Goal: Transaction & Acquisition: Purchase product/service

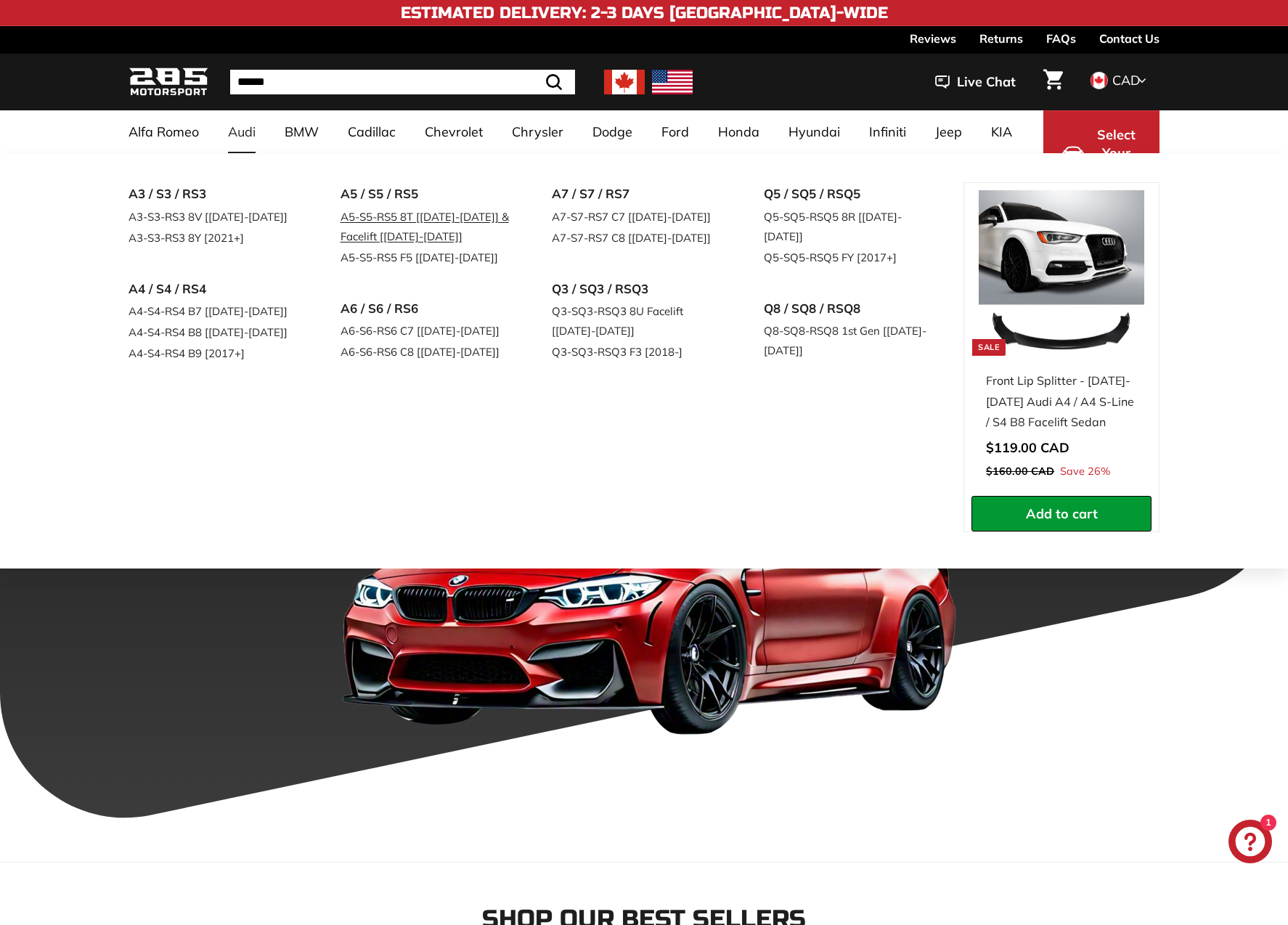
click at [438, 220] on link "A5-S5-RS5 8T [[DATE]-[DATE]] & Facelift [[DATE]-[DATE]]" at bounding box center [426, 226] width 171 height 41
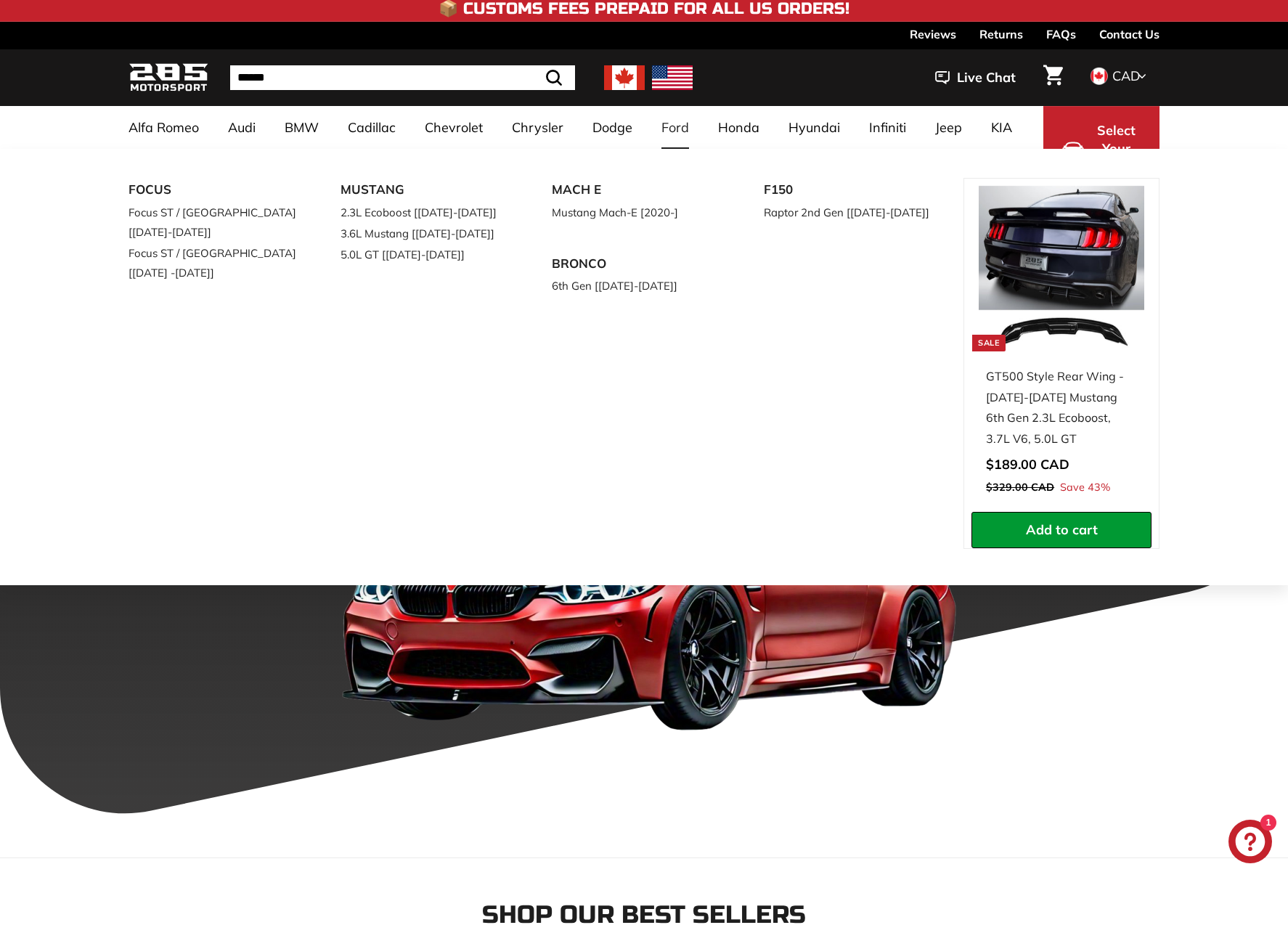
scroll to position [2, 0]
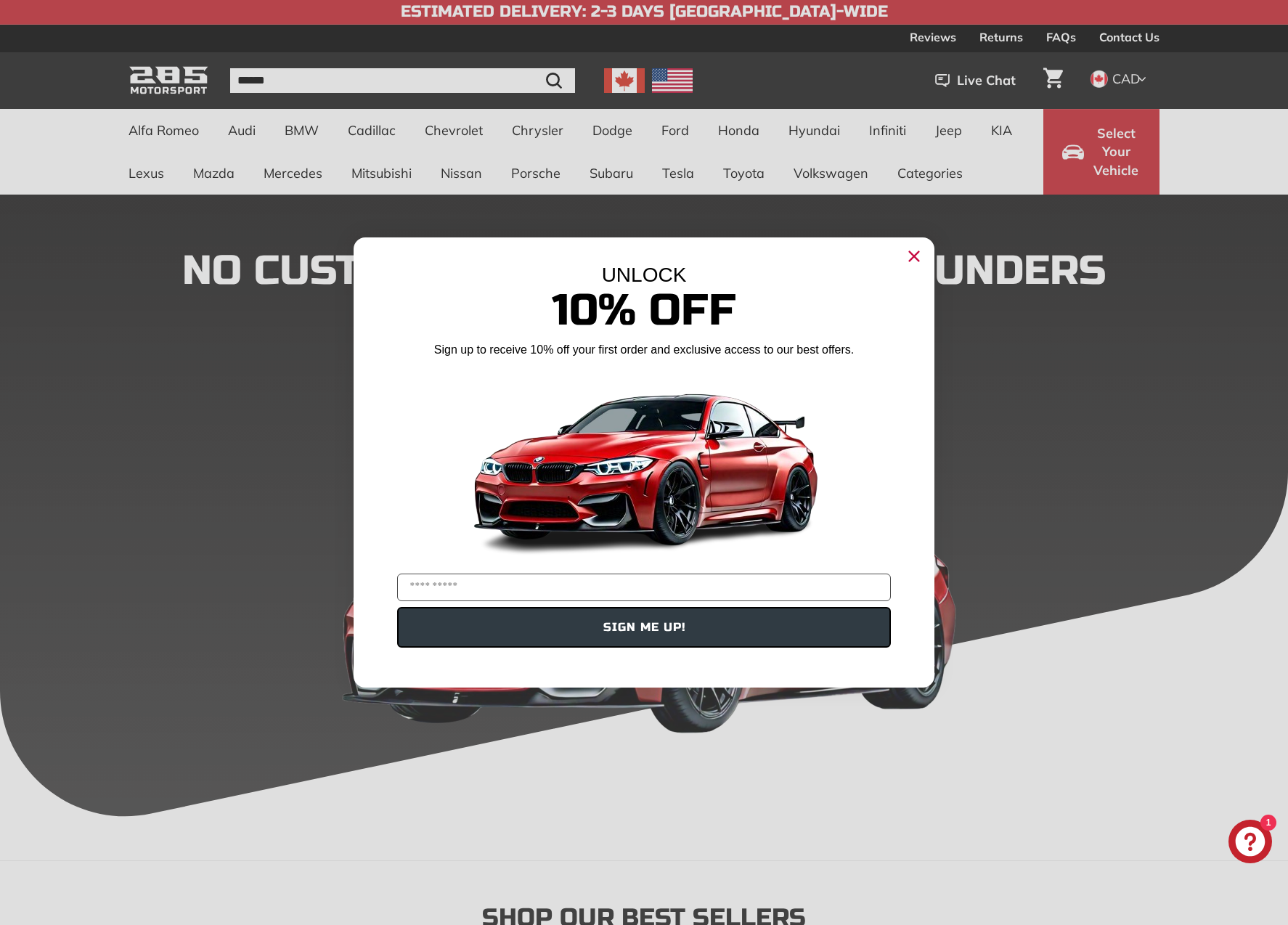
click at [910, 261] on circle "Close dialog" at bounding box center [914, 256] width 22 height 22
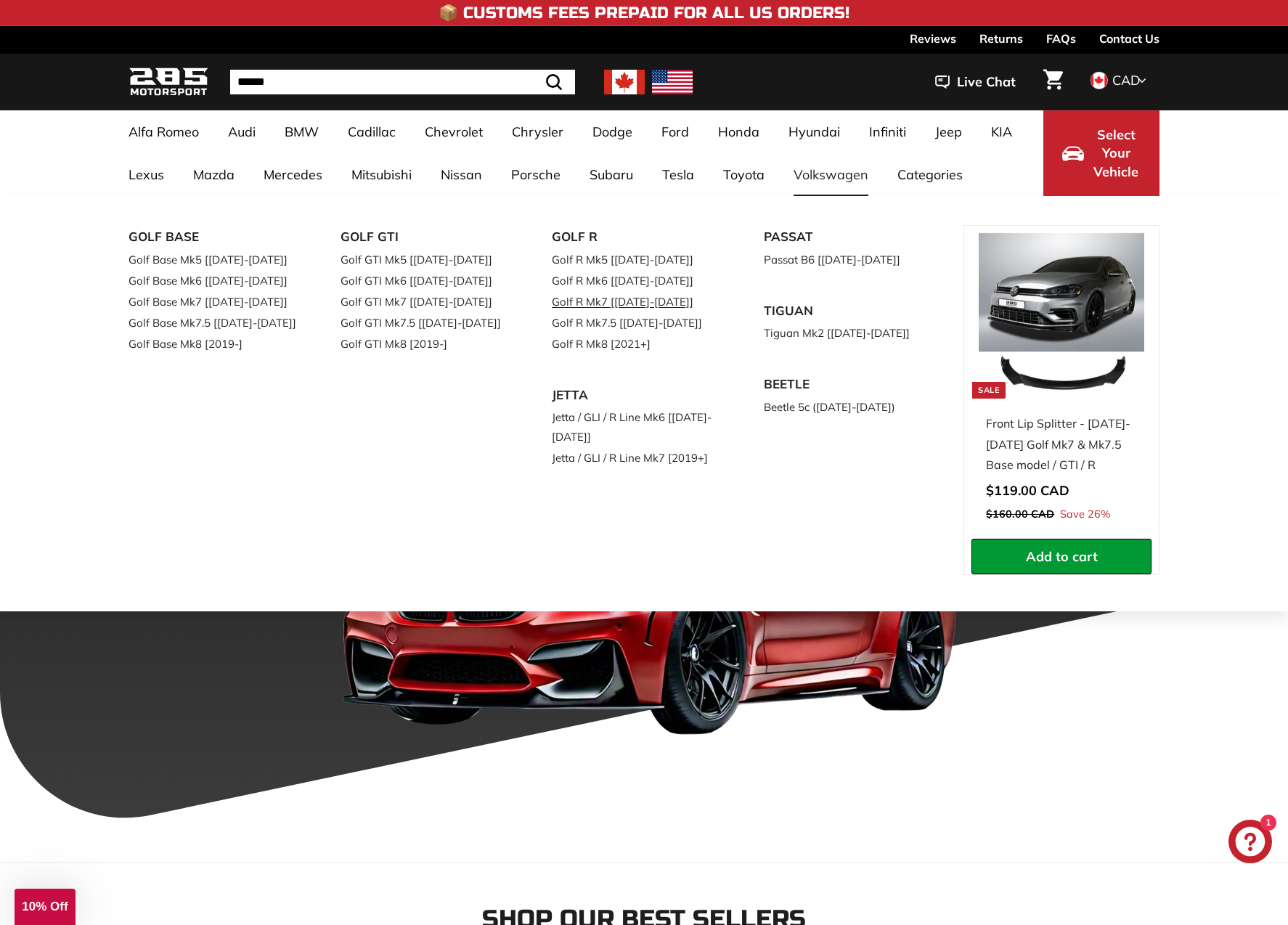
scroll to position [3, 0]
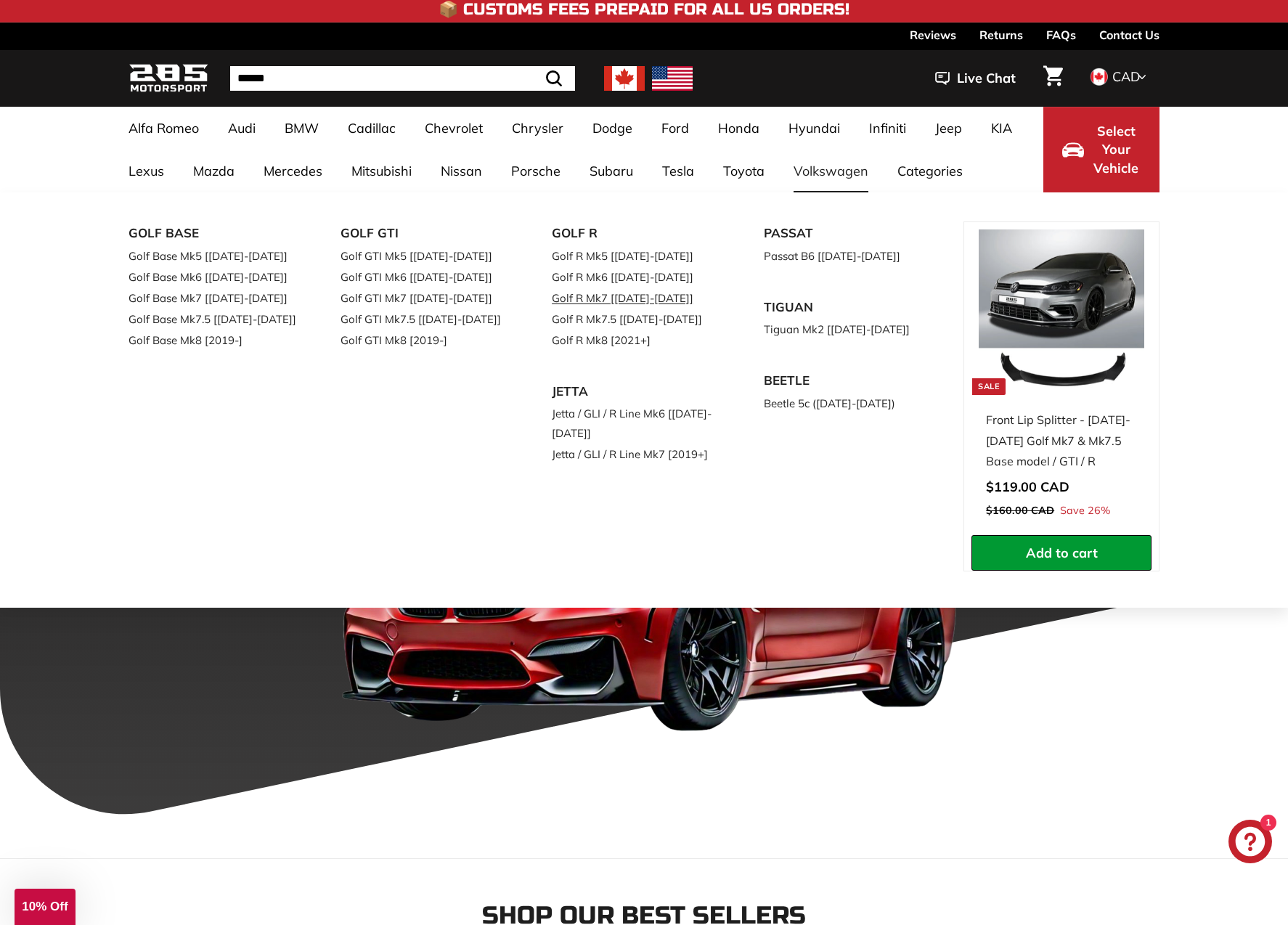
click at [596, 305] on link "Golf R Mk7 [[DATE]-[DATE]]" at bounding box center [637, 298] width 171 height 21
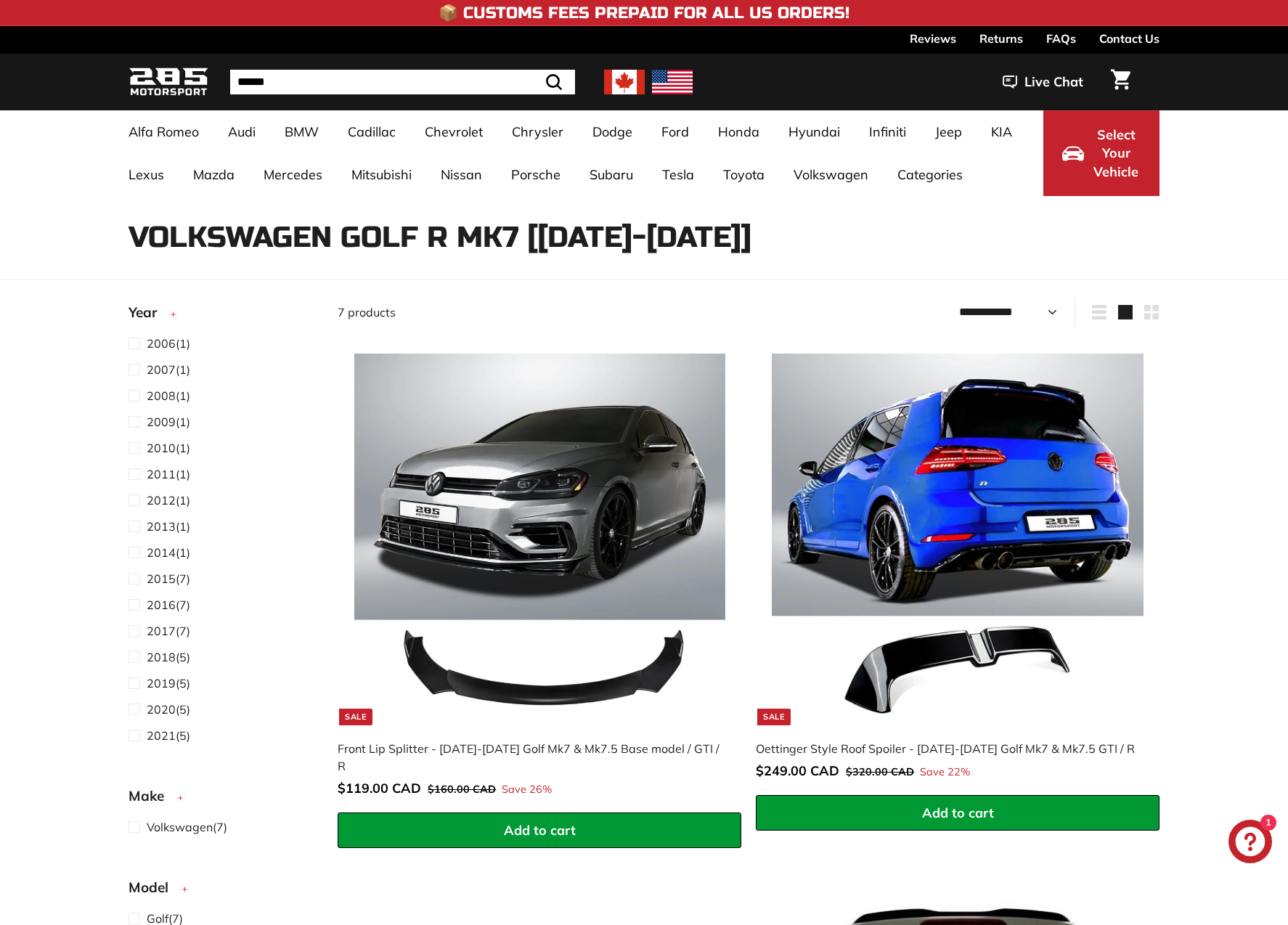
select select "**********"
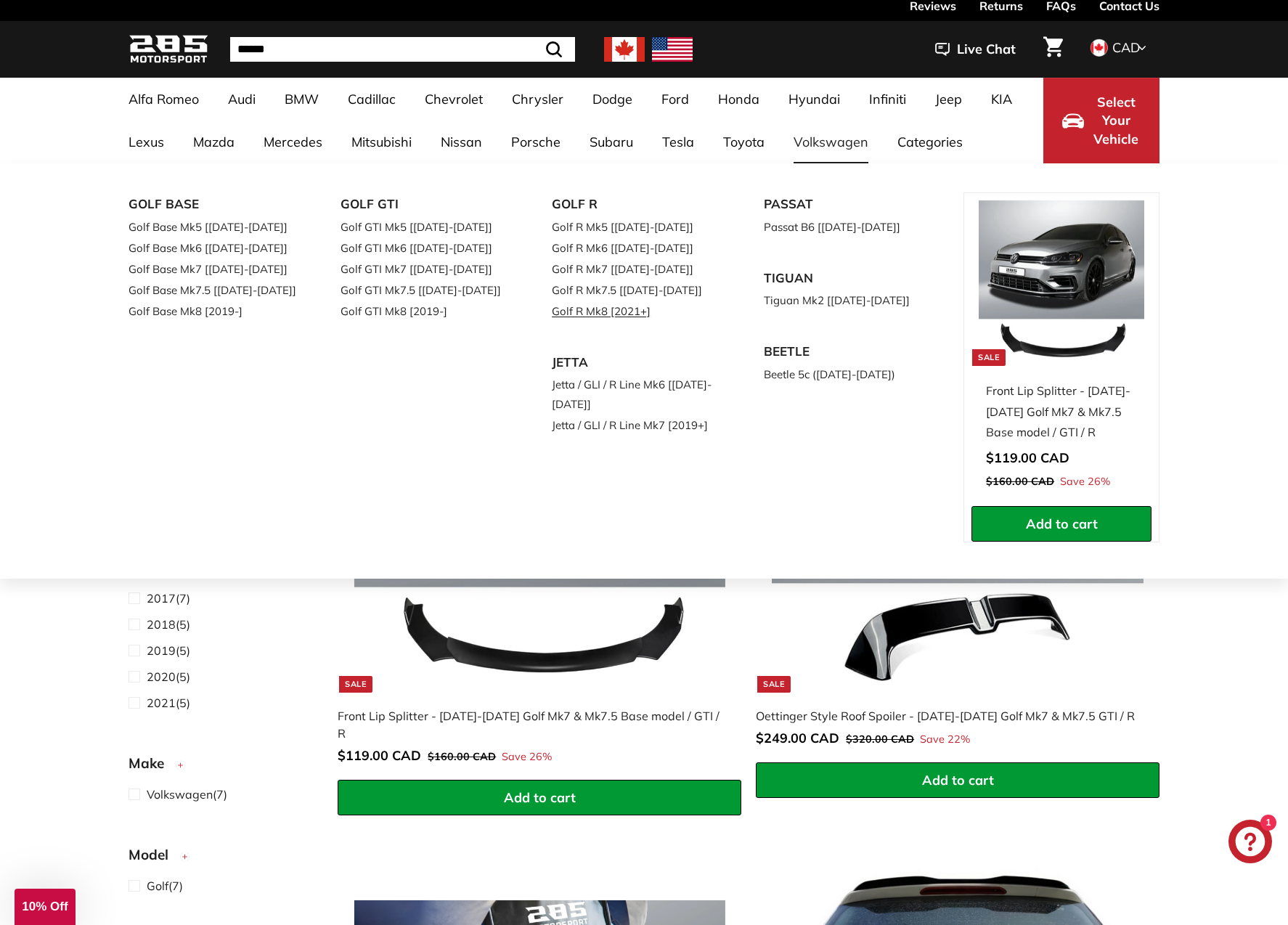
scroll to position [32, 1]
click at [585, 312] on link "Golf R Mk8 [2021+]" at bounding box center [637, 311] width 171 height 21
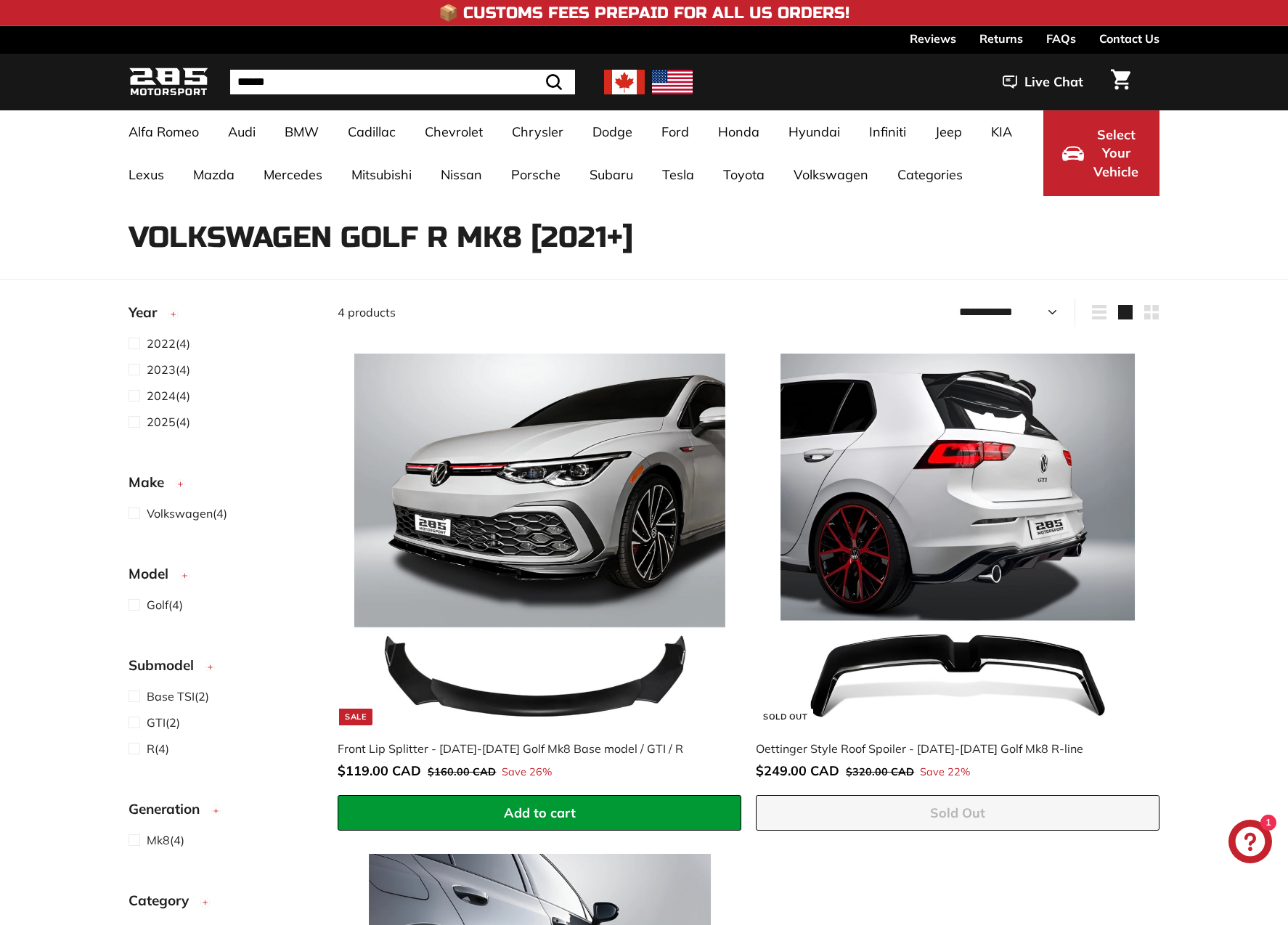
select select "**********"
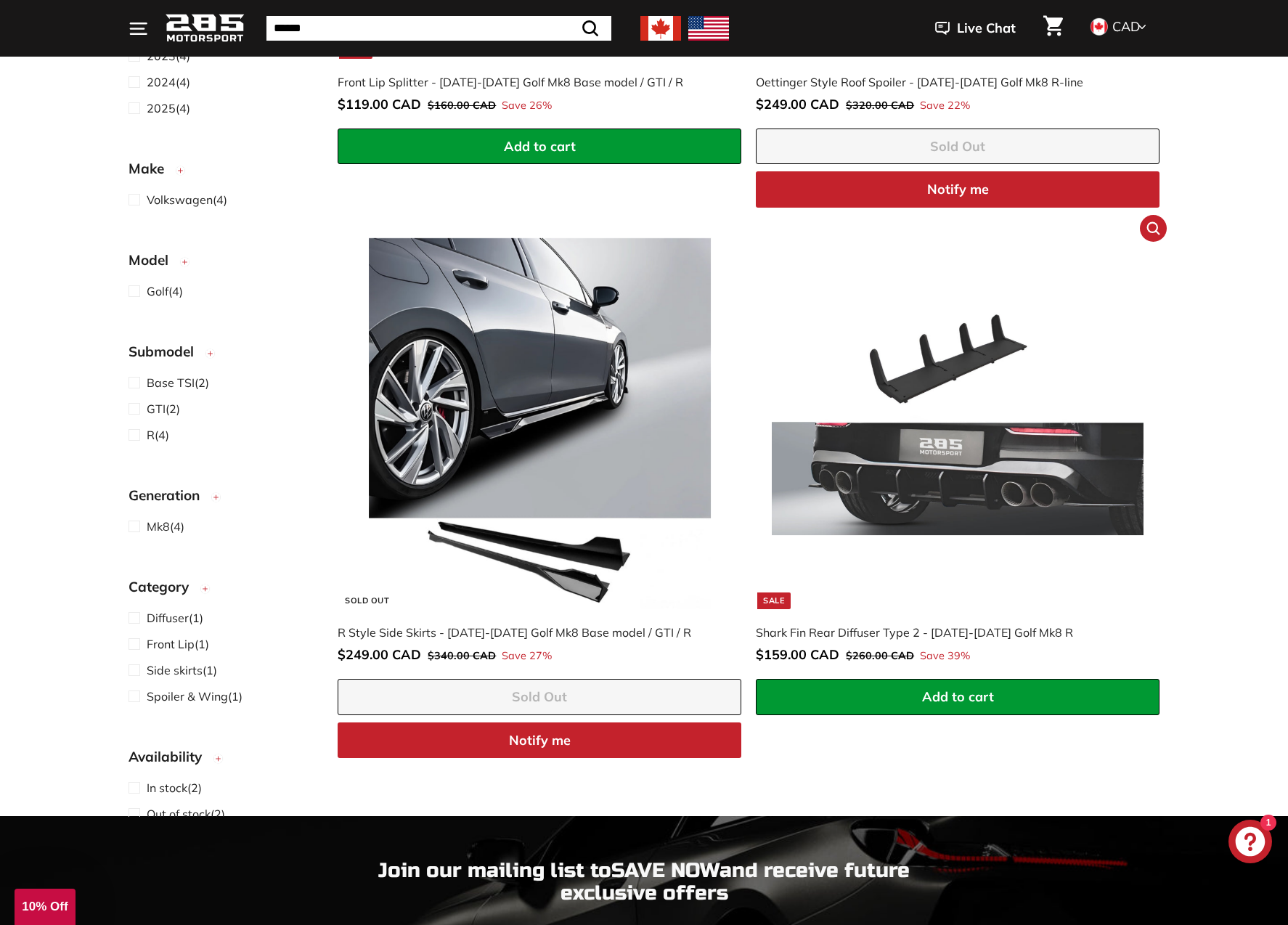
scroll to position [669, 0]
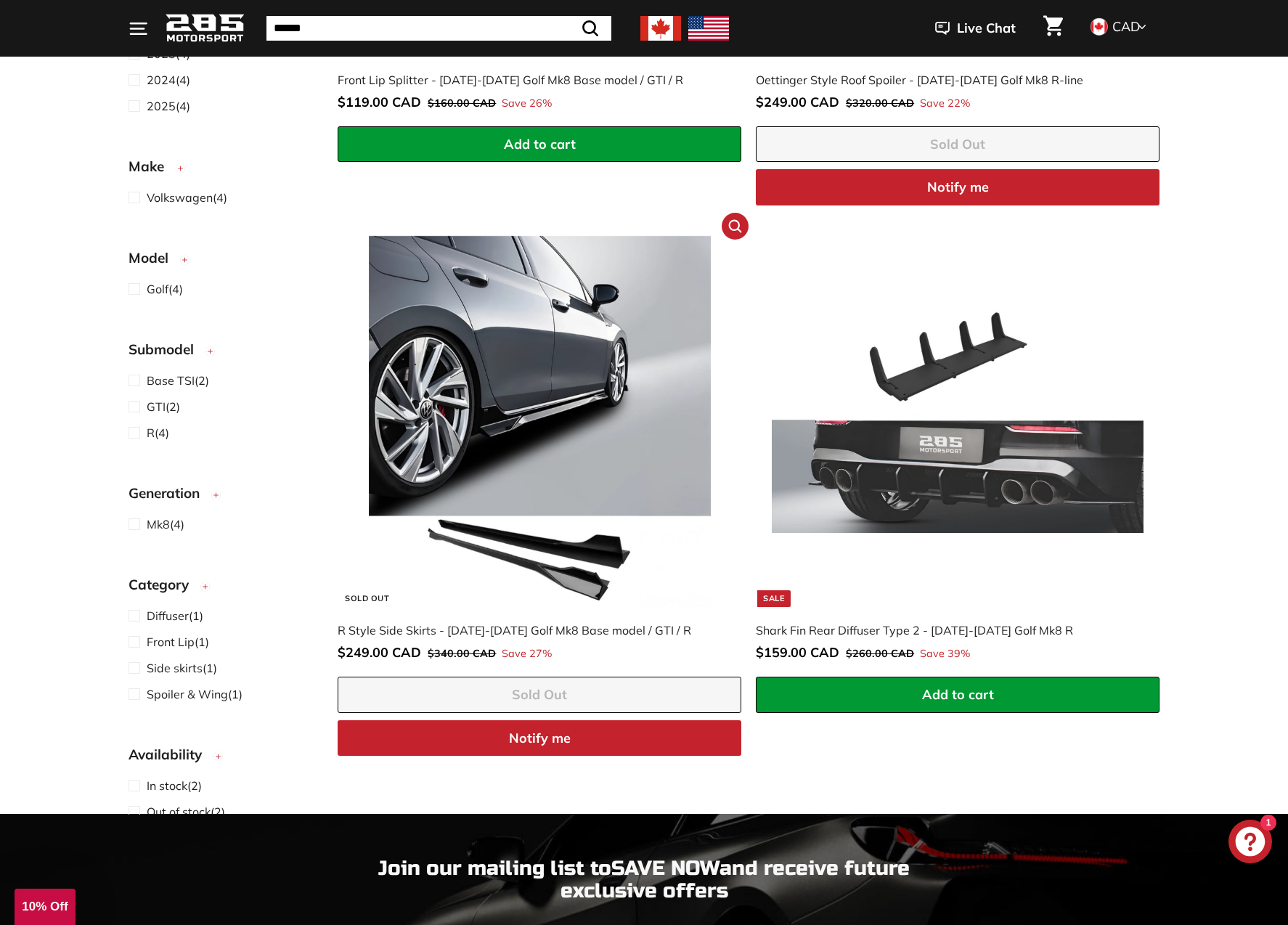
click at [521, 496] on img at bounding box center [540, 421] width 371 height 371
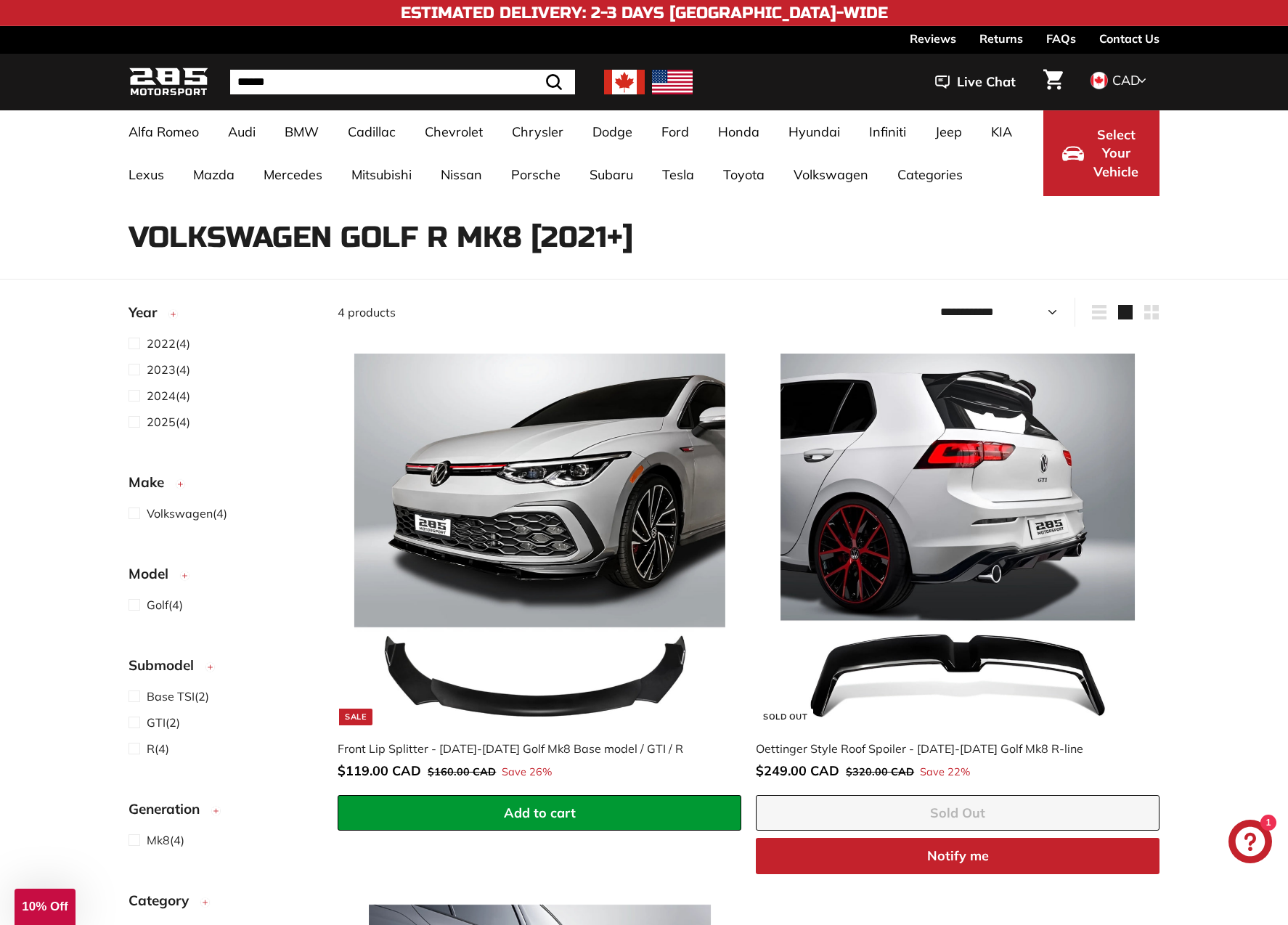
scroll to position [0, 0]
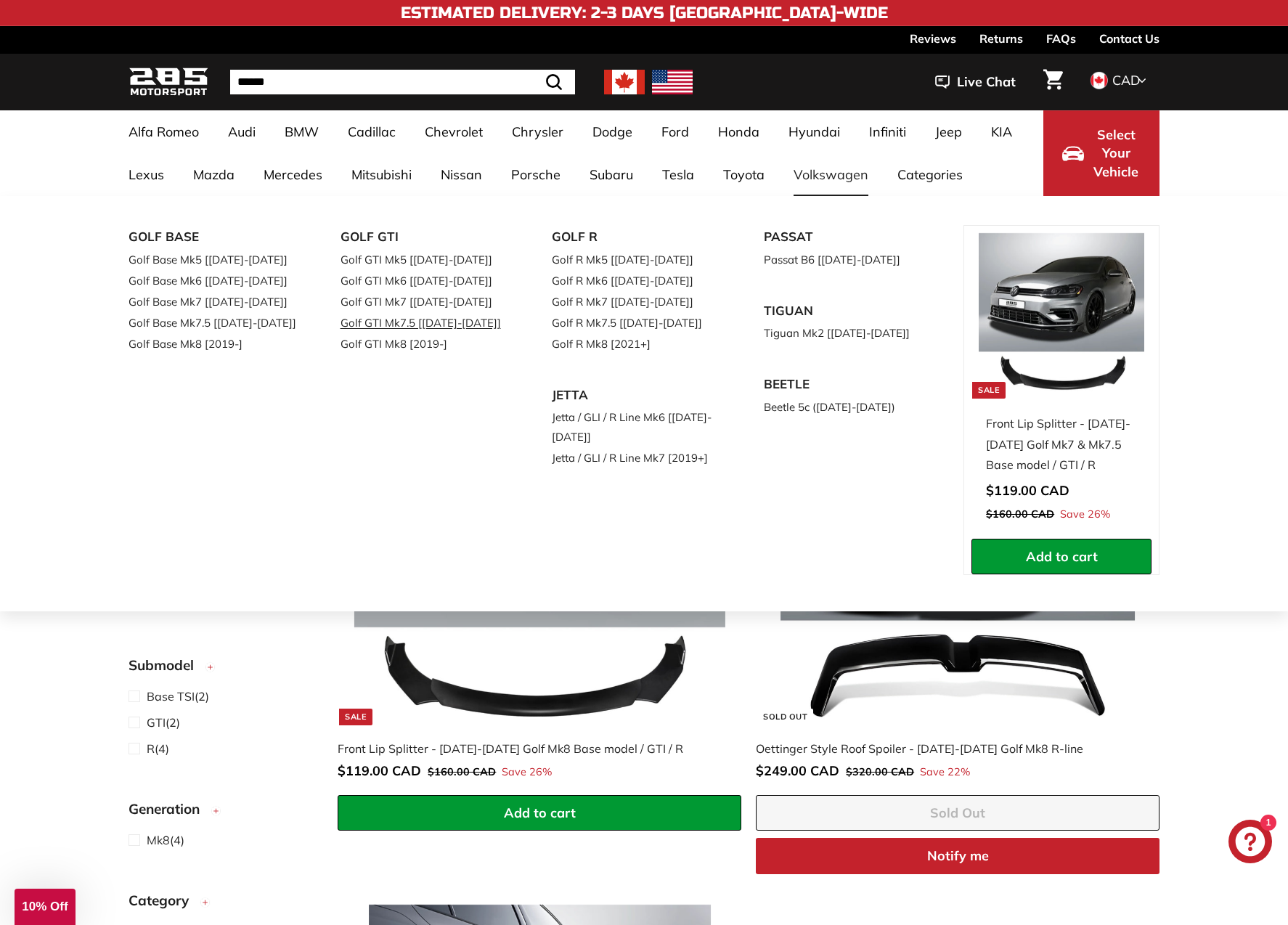
click at [430, 323] on link "Golf GTI Mk7.5 [[DATE]-[DATE]]" at bounding box center [426, 323] width 171 height 21
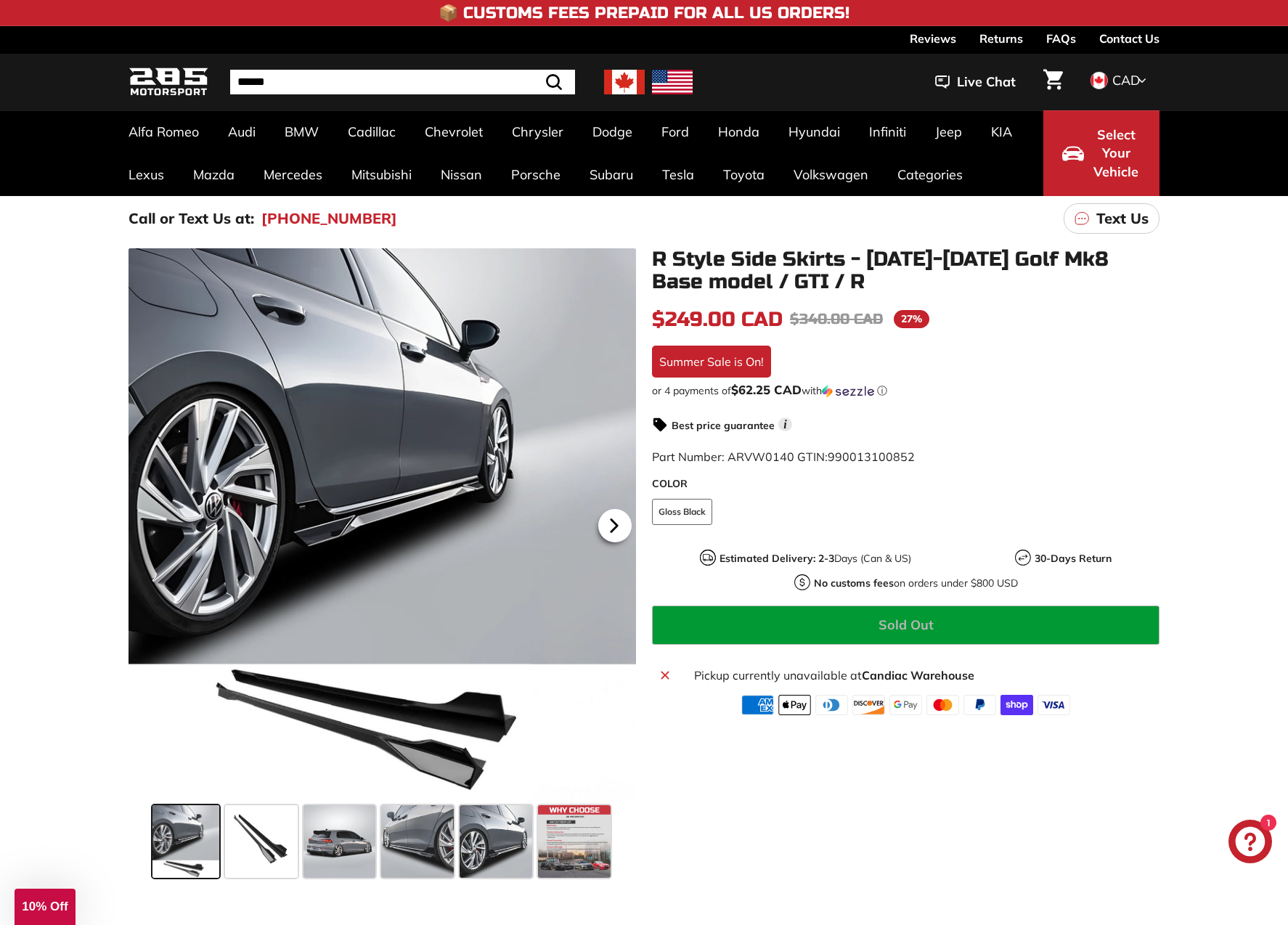
click at [623, 518] on icon at bounding box center [614, 525] width 33 height 33
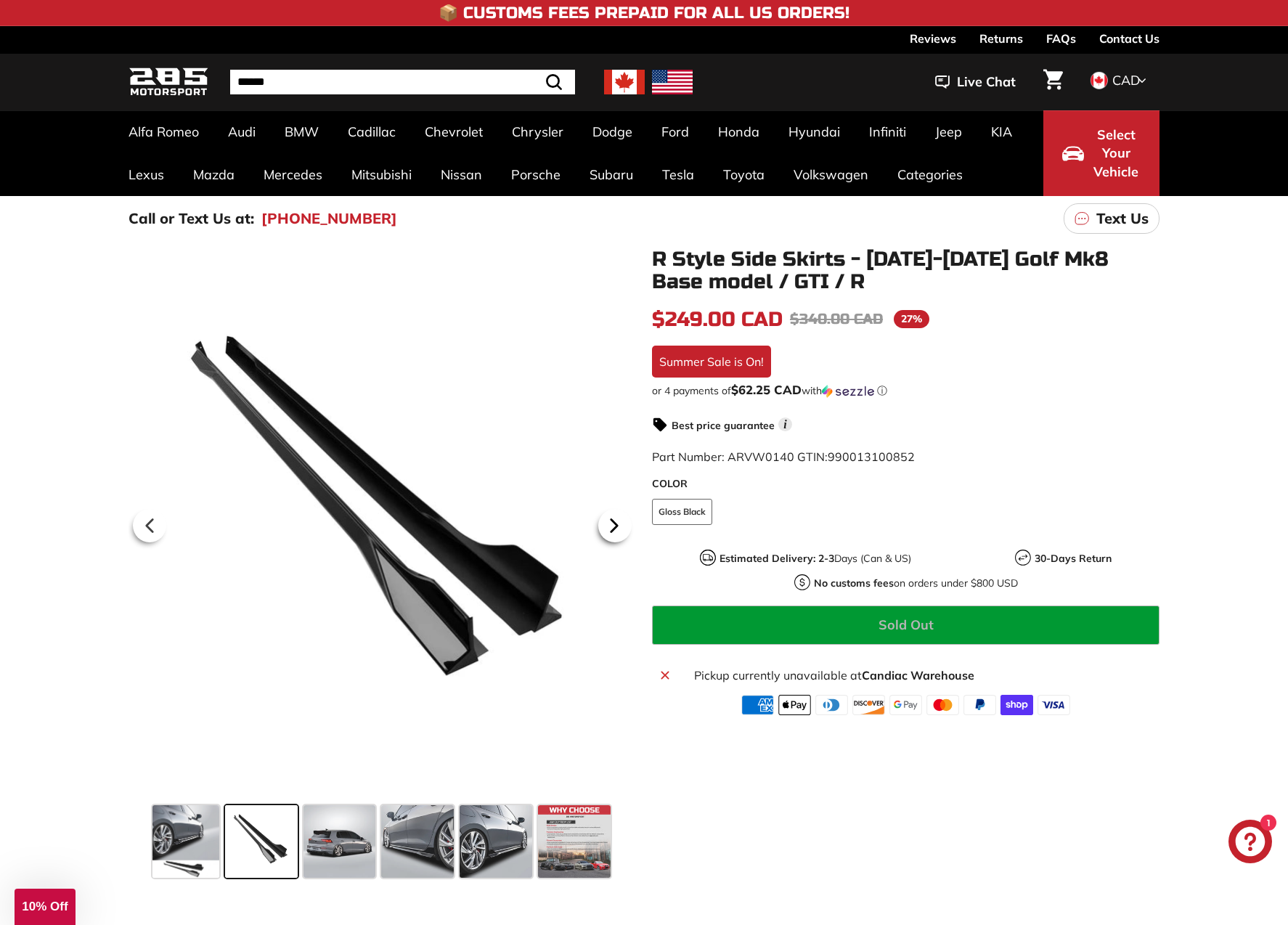
click at [623, 518] on icon at bounding box center [614, 525] width 33 height 33
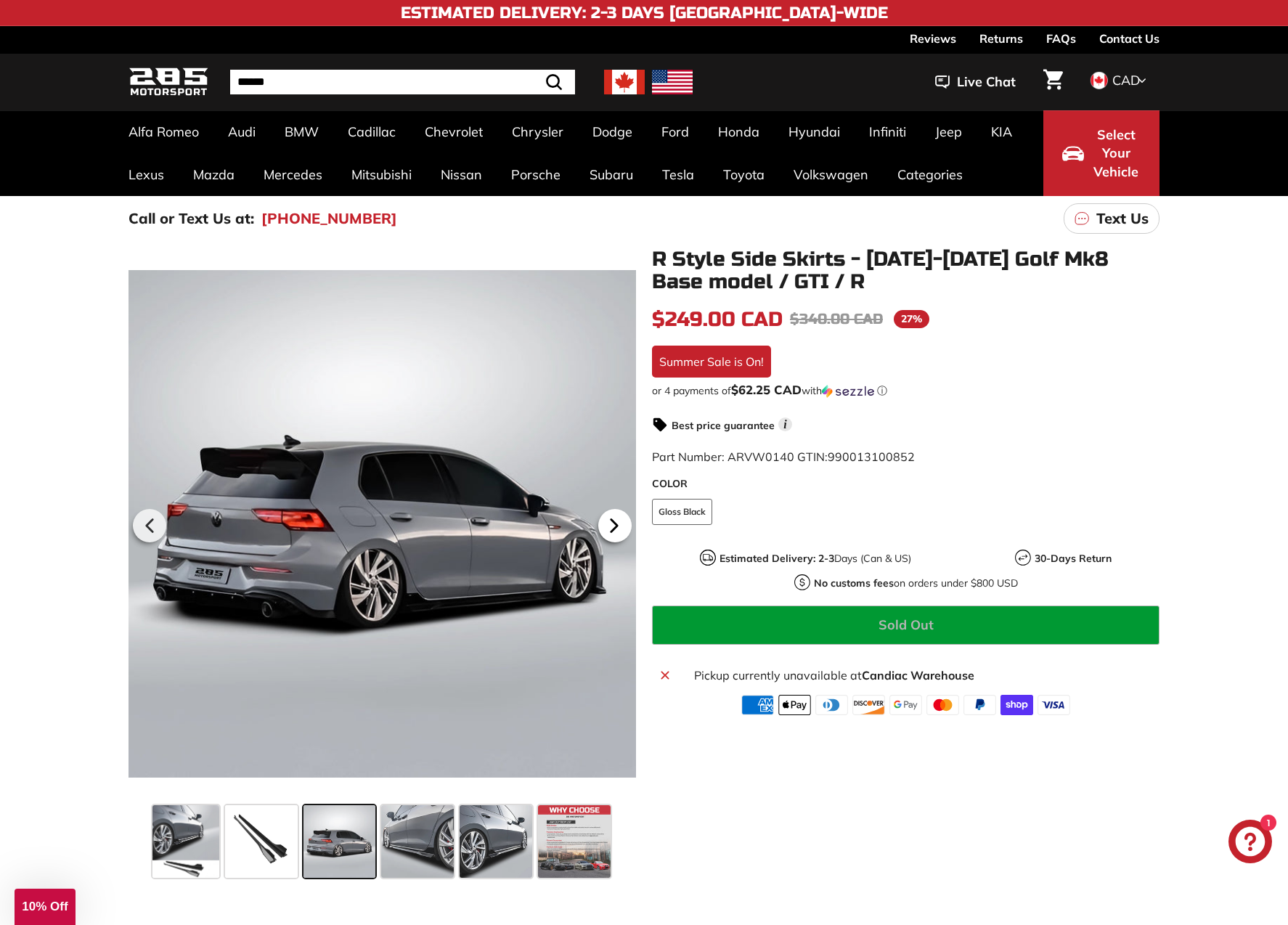
click at [623, 518] on icon at bounding box center [614, 525] width 33 height 33
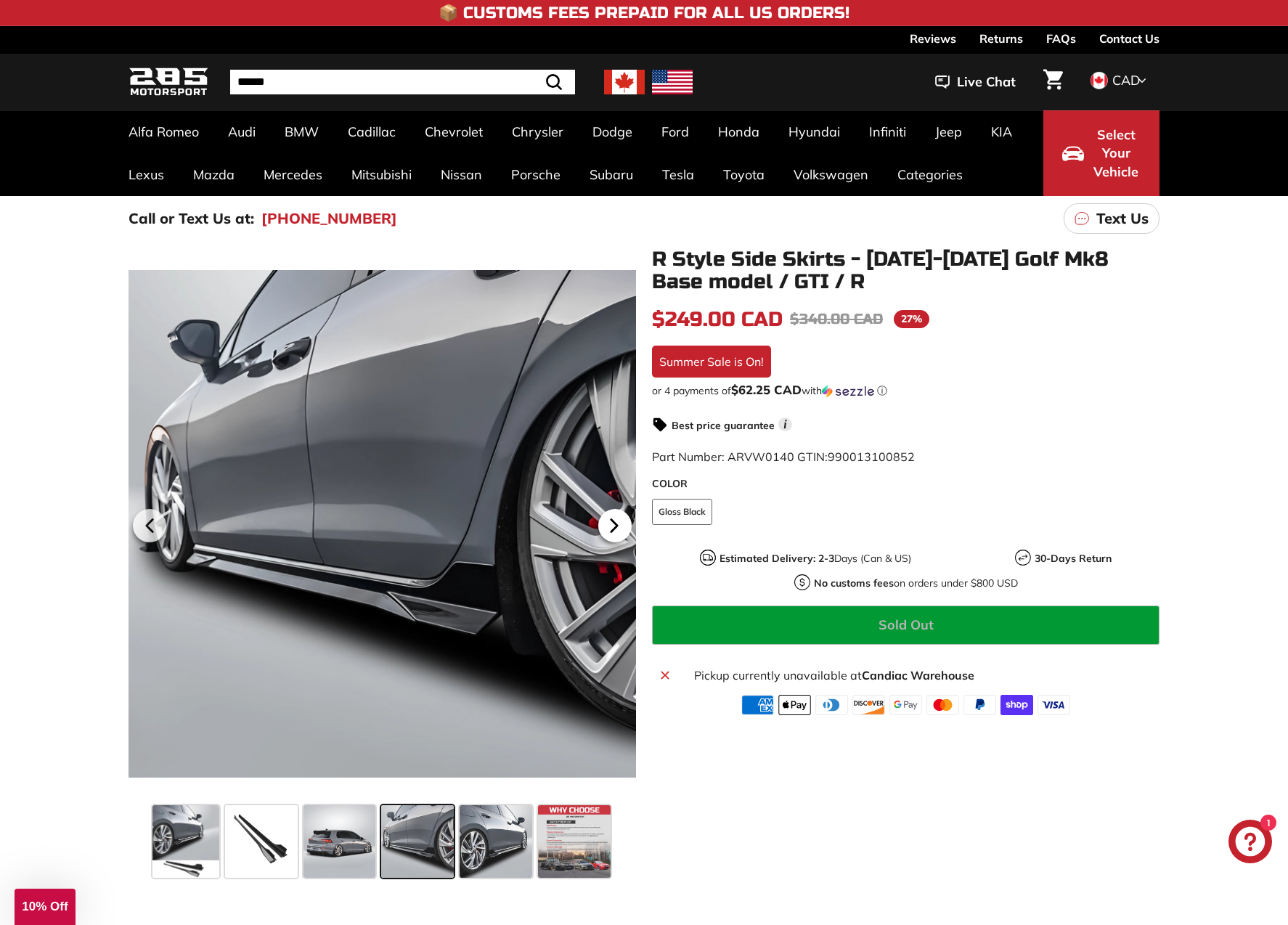
click at [623, 518] on icon at bounding box center [614, 525] width 33 height 33
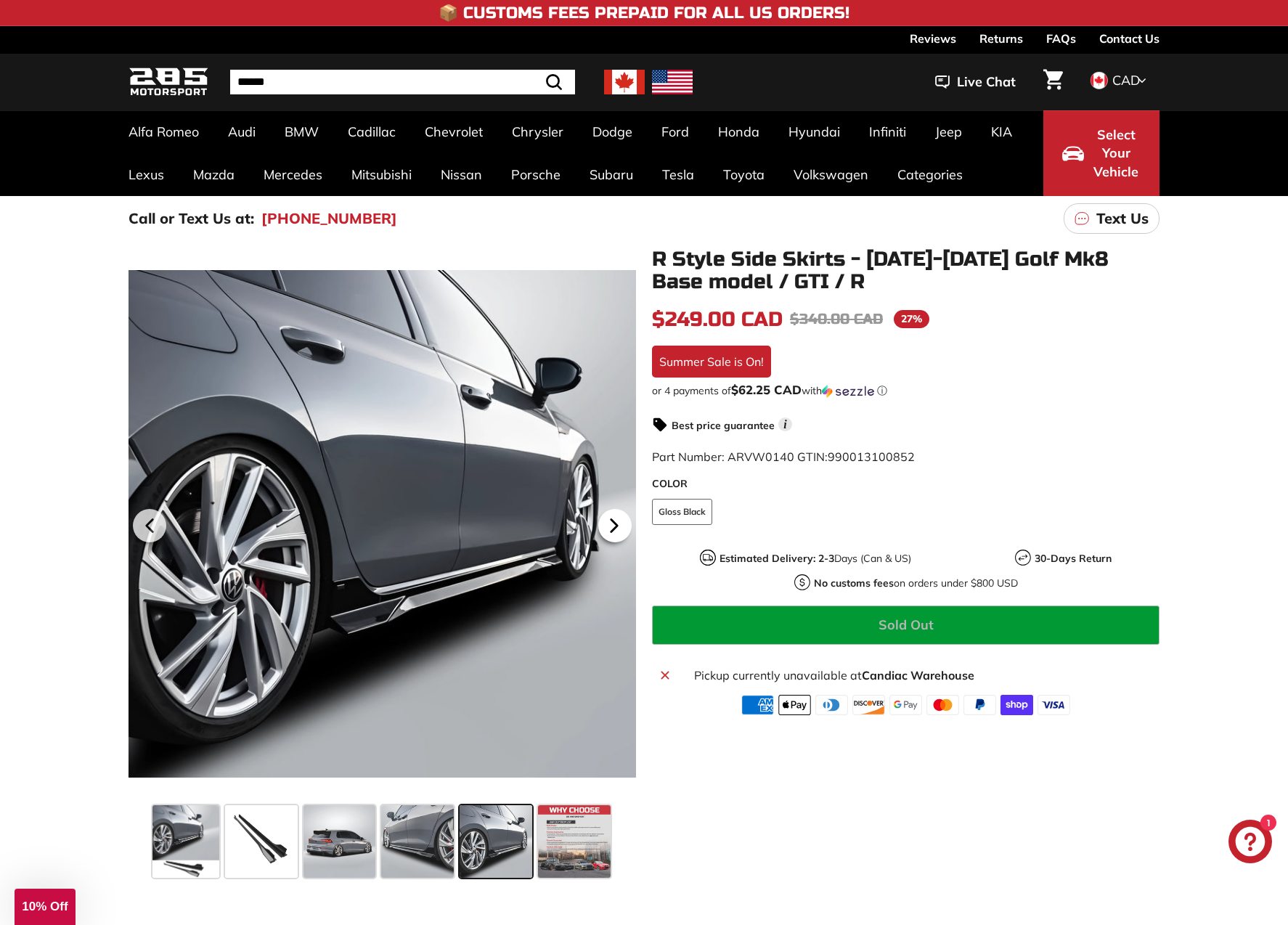
click at [623, 518] on icon at bounding box center [614, 525] width 33 height 33
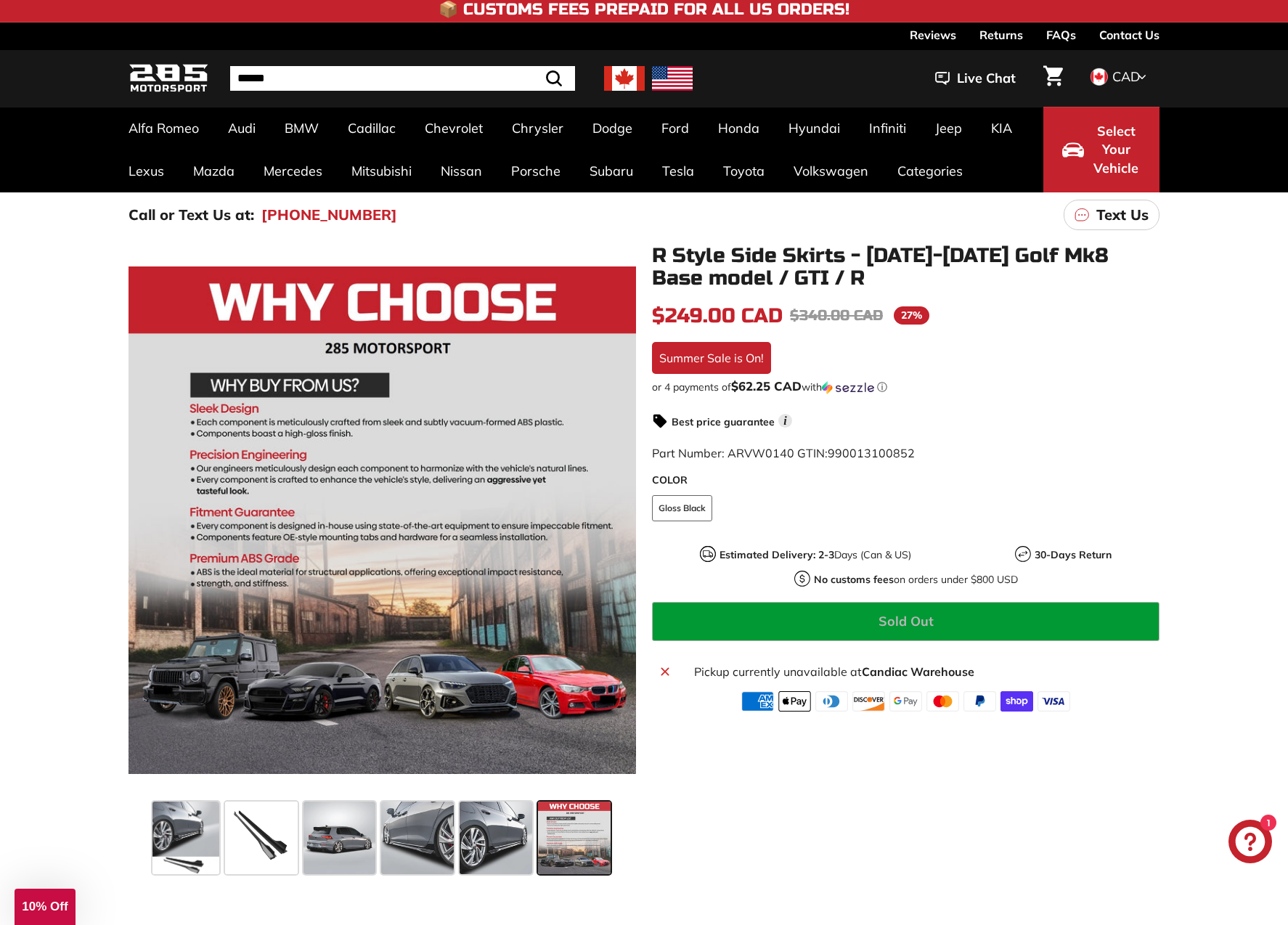
scroll to position [4, 0]
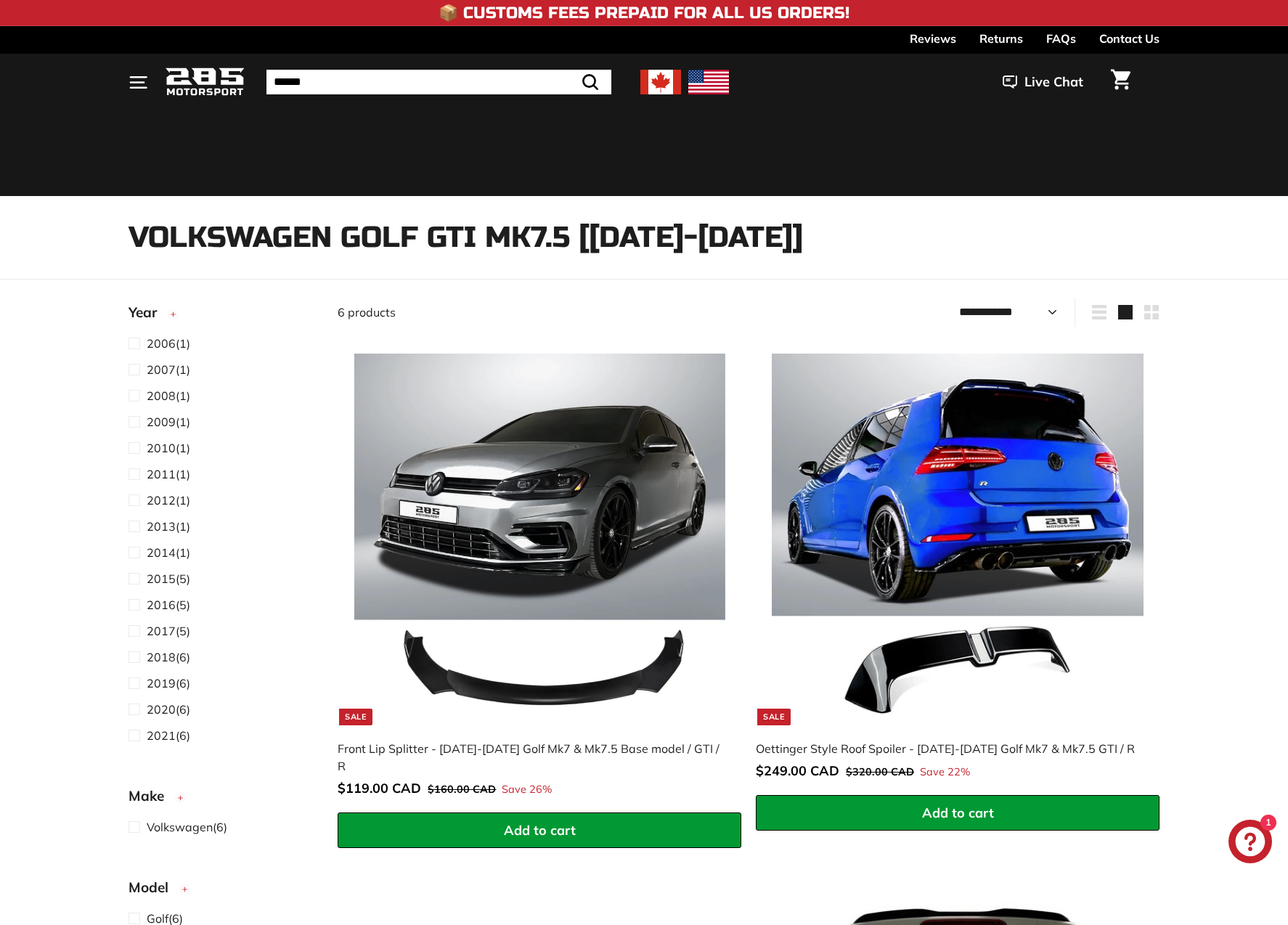
select select "**********"
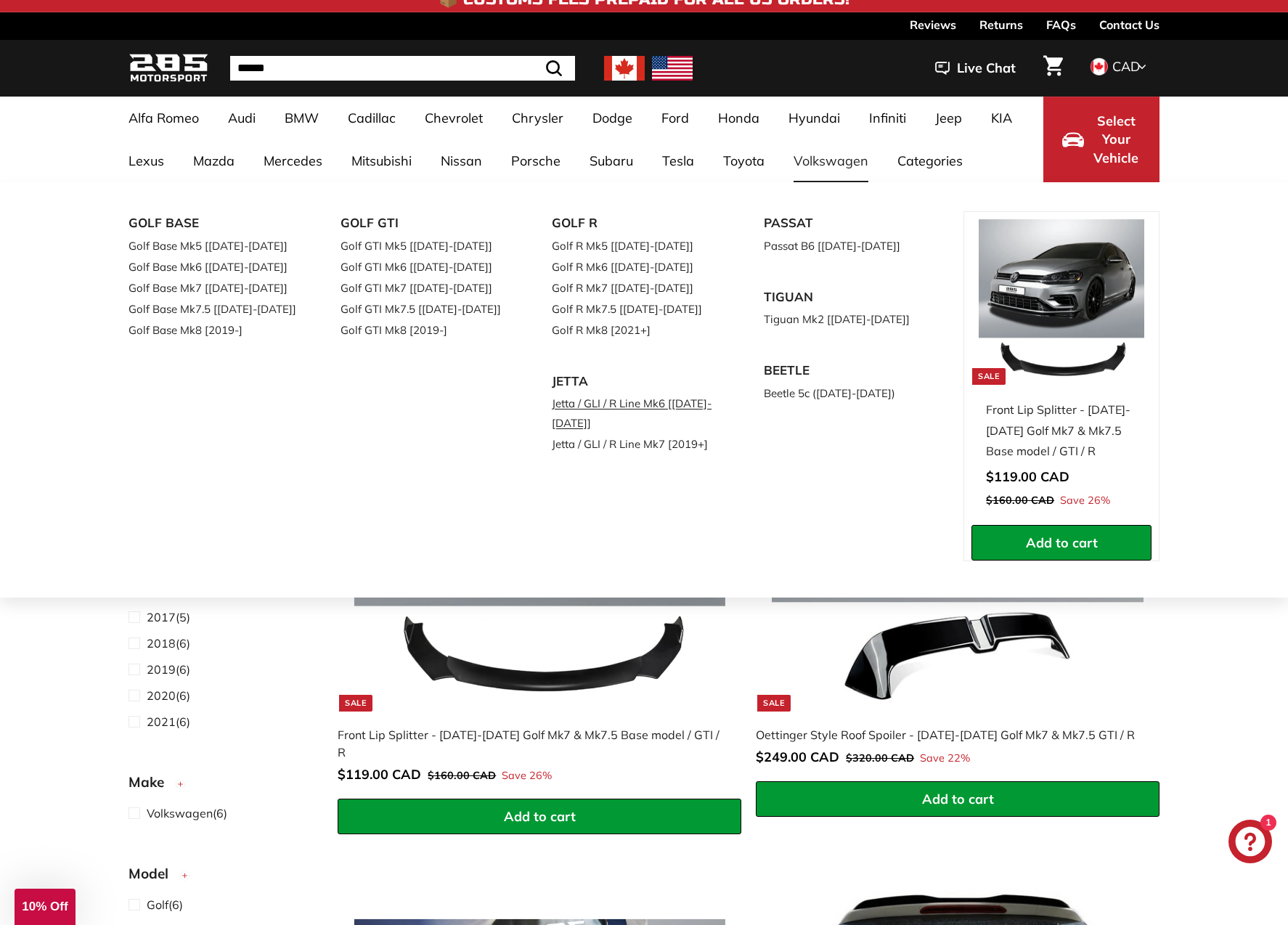
scroll to position [18, 0]
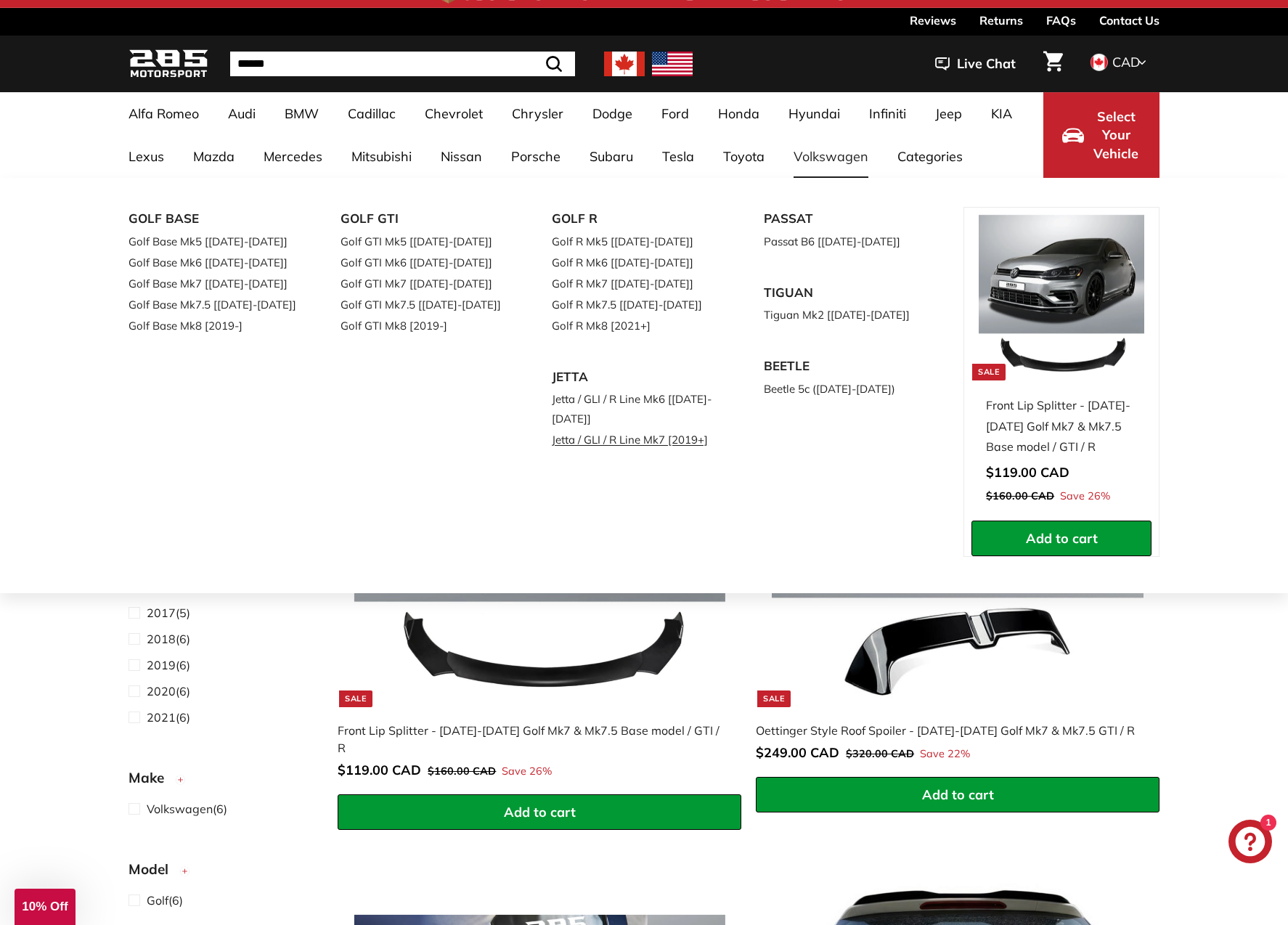
click at [597, 446] on link "Jetta / GLI / R Line Mk7 [2019+]" at bounding box center [637, 440] width 171 height 21
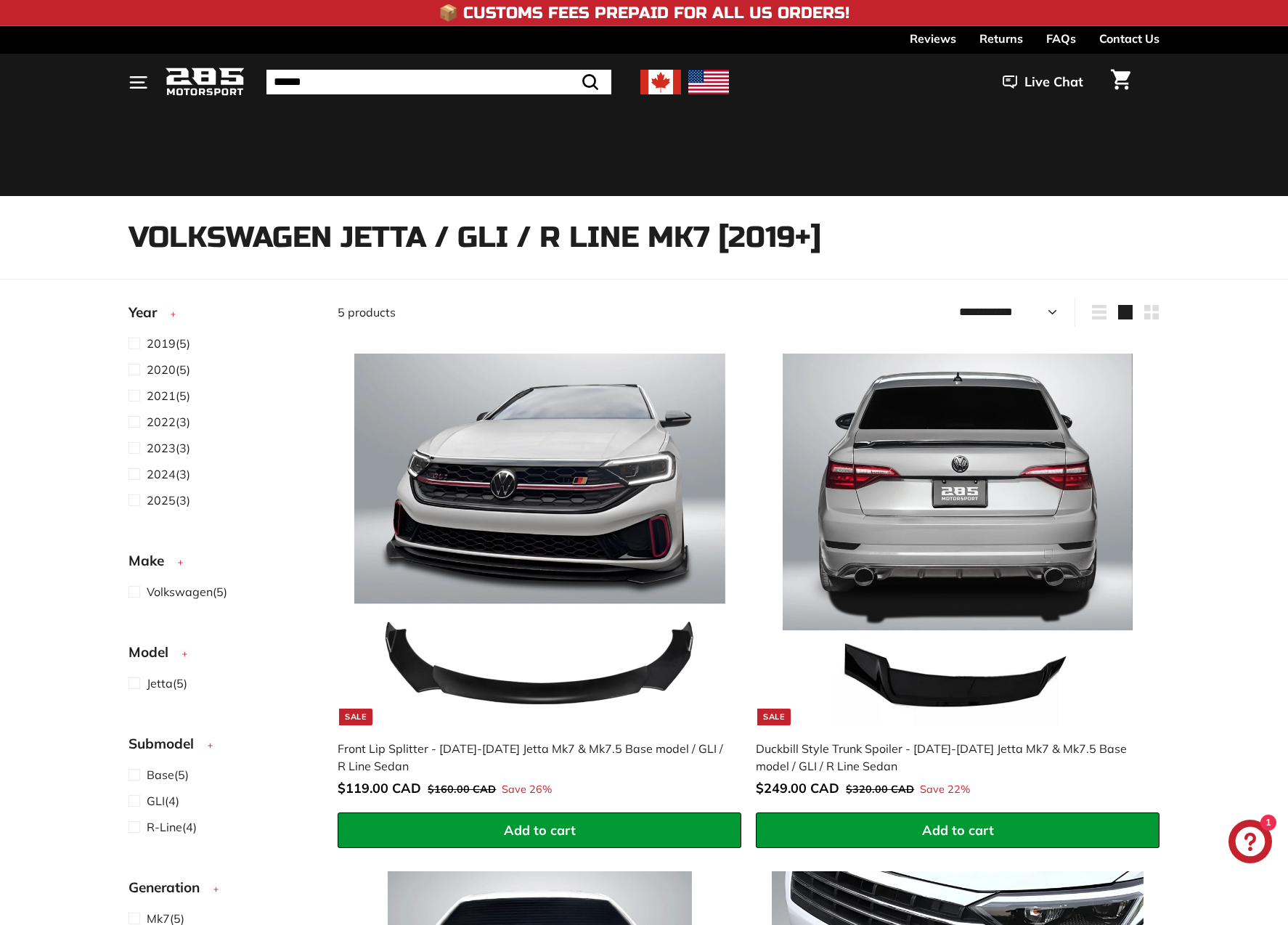
select select "**********"
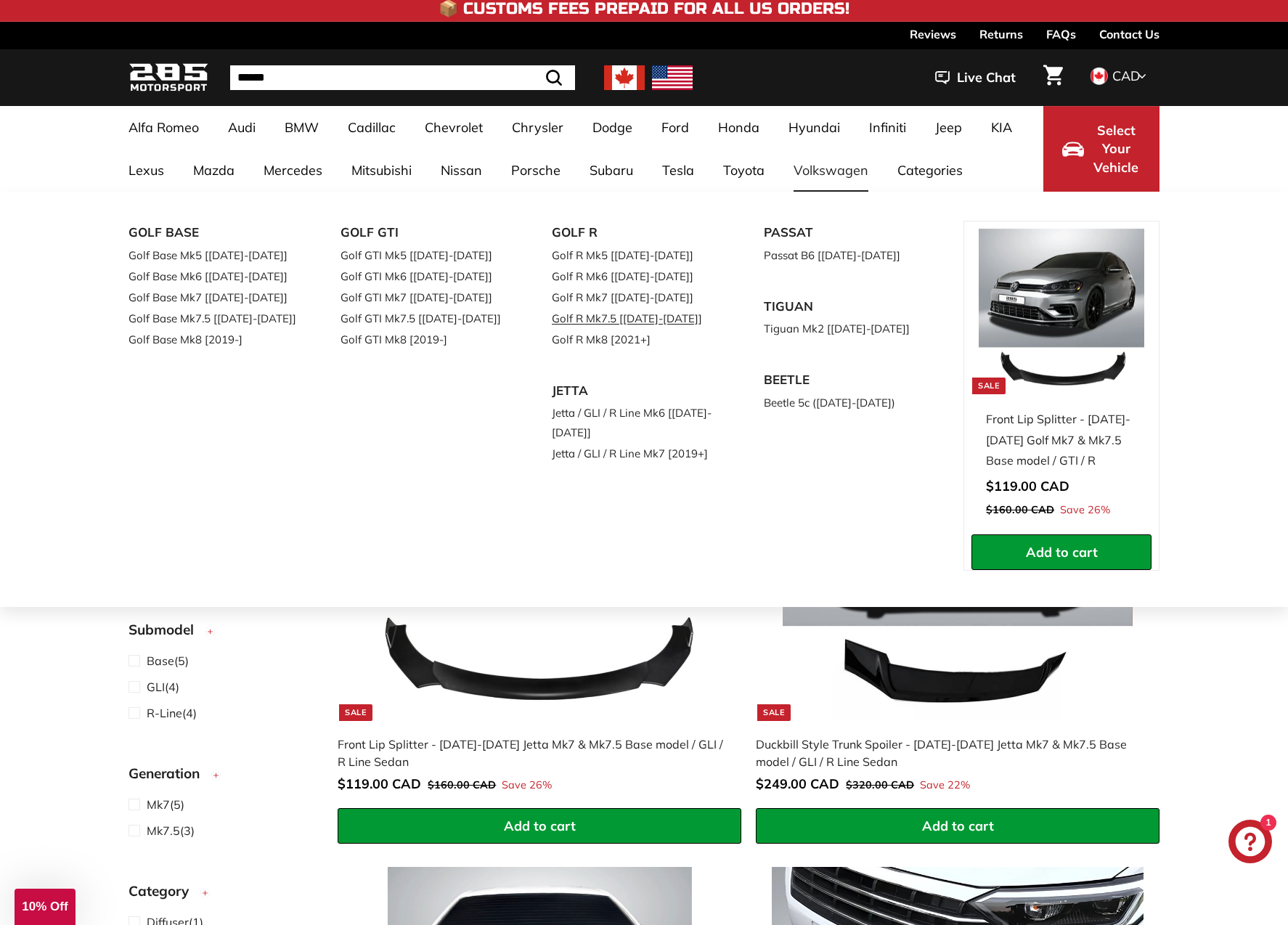
scroll to position [4, 1]
click at [597, 323] on link "Golf R Mk7.5 [[DATE]-[DATE]]" at bounding box center [637, 318] width 171 height 21
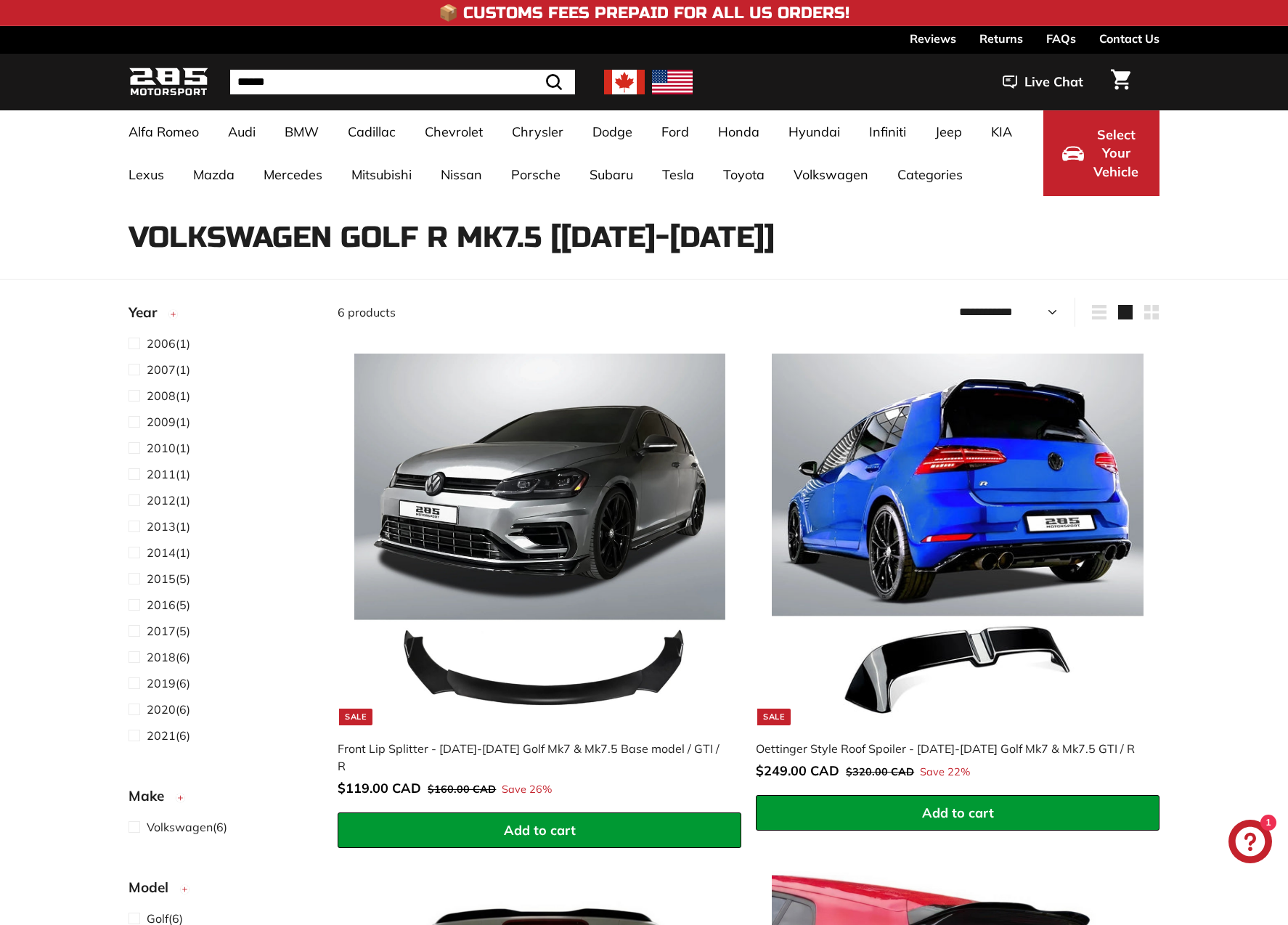
select select "**********"
click at [607, 450] on img at bounding box center [540, 539] width 371 height 371
